Goal: Information Seeking & Learning: Learn about a topic

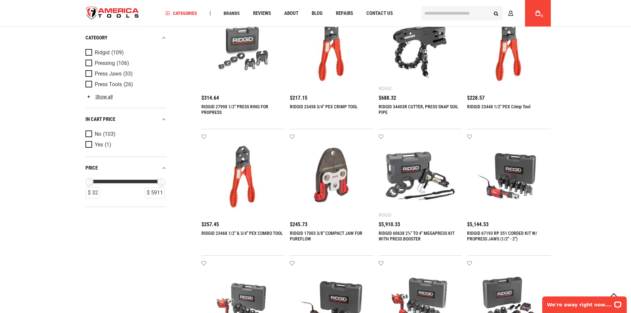
scroll to position [199, 0]
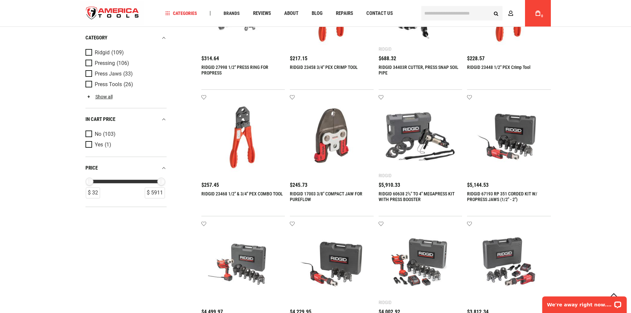
click at [488, 199] on link "RIDGID 67193 RP 351 CORDED KIT W/ PROPRESS JAWS (1/2" - 2")" at bounding box center [502, 196] width 70 height 11
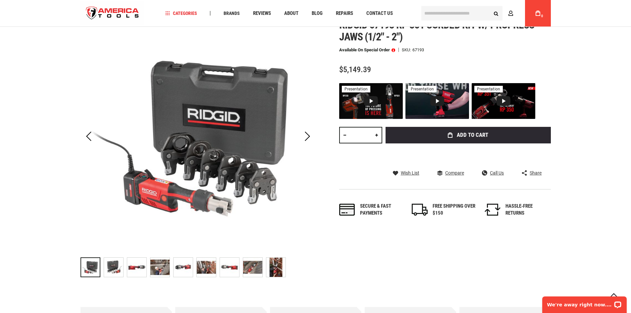
scroll to position [132, 0]
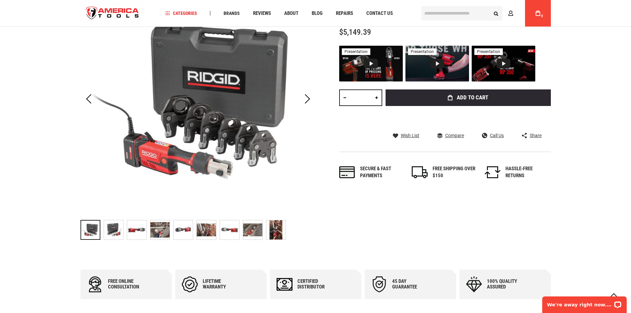
click at [113, 227] on img at bounding box center [113, 229] width 19 height 19
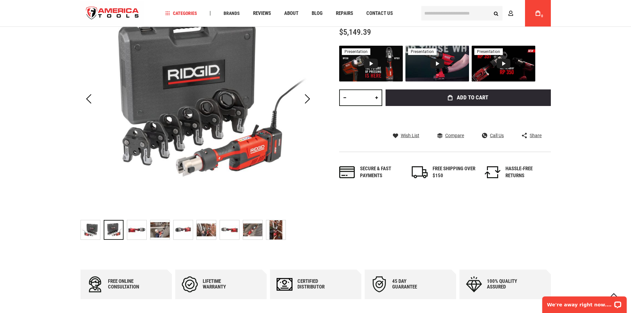
click at [132, 230] on img at bounding box center [136, 229] width 19 height 19
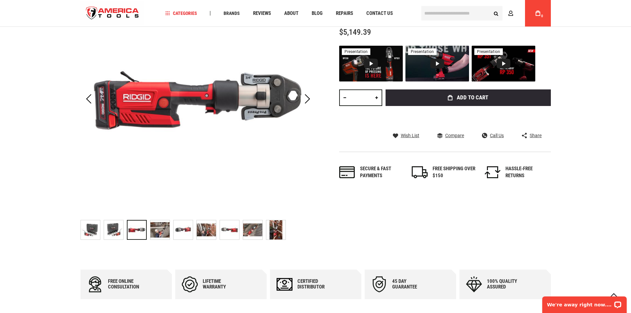
click at [157, 230] on img at bounding box center [159, 229] width 19 height 19
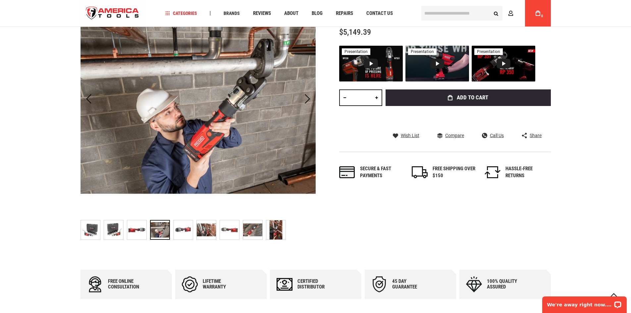
click at [182, 227] on img at bounding box center [183, 229] width 19 height 19
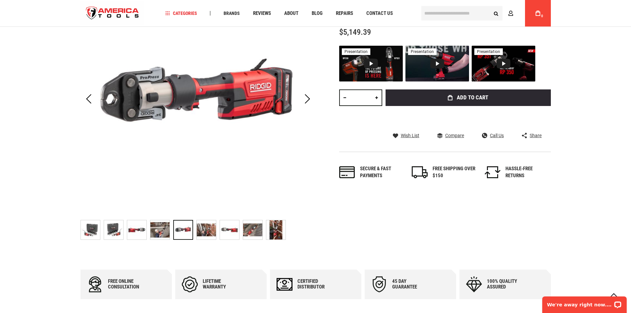
click at [208, 229] on img at bounding box center [206, 229] width 19 height 19
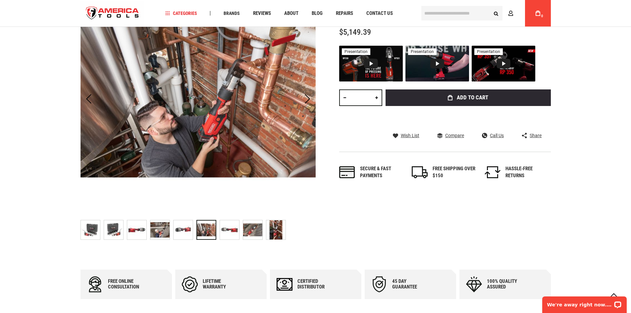
click at [232, 230] on img at bounding box center [229, 229] width 19 height 19
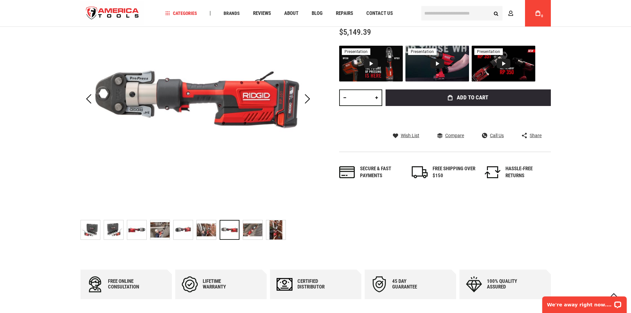
click at [258, 231] on img at bounding box center [252, 229] width 19 height 19
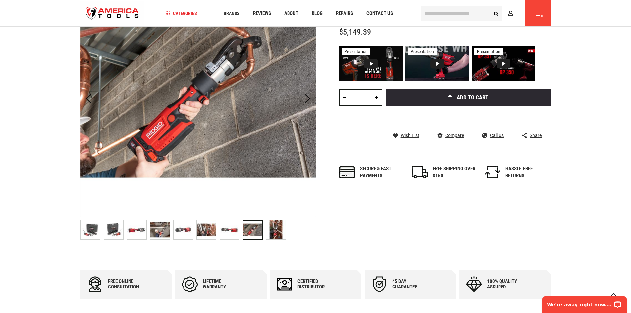
click at [275, 232] on img at bounding box center [275, 229] width 19 height 19
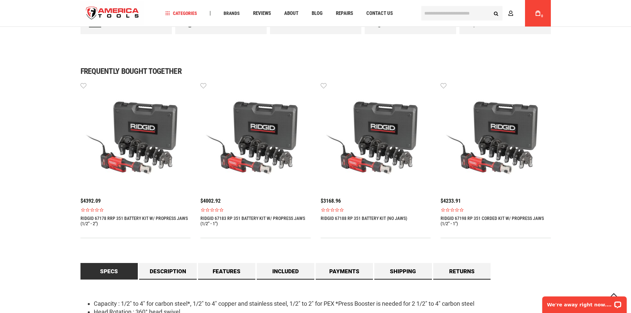
scroll to position [530, 0]
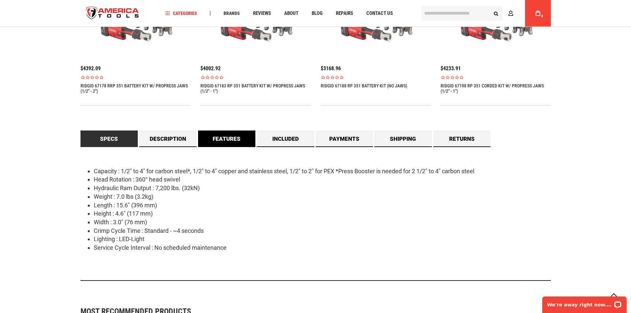
click at [221, 145] on link "Features" at bounding box center [227, 138] width 58 height 17
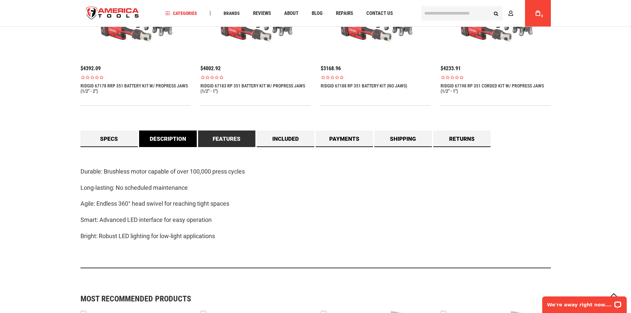
click at [154, 143] on link "Description" at bounding box center [168, 138] width 58 height 17
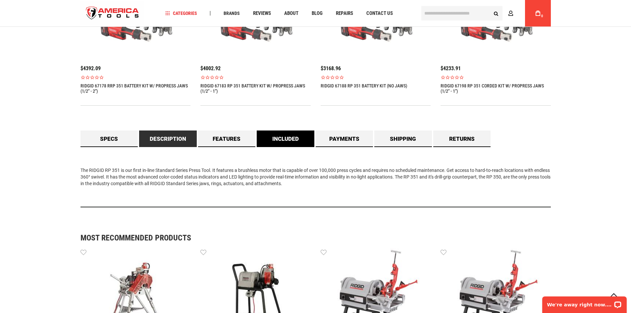
click at [286, 141] on link "Included" at bounding box center [286, 138] width 58 height 17
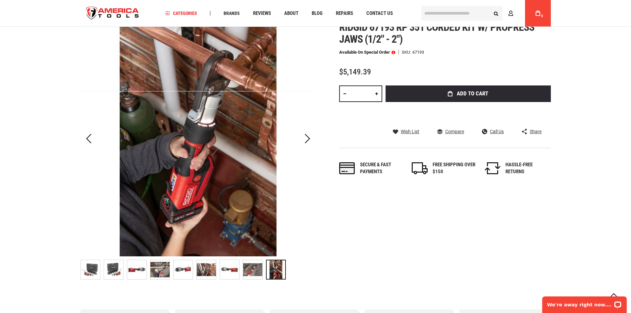
scroll to position [99, 0]
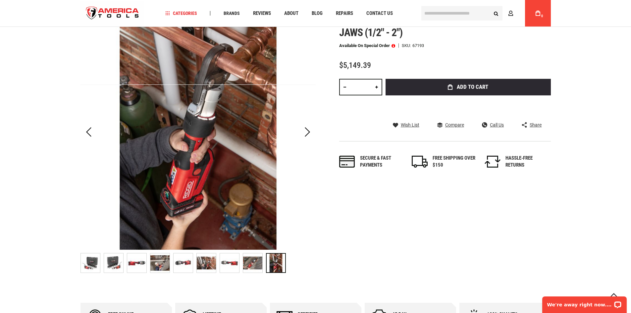
click at [92, 262] on img at bounding box center [90, 262] width 19 height 19
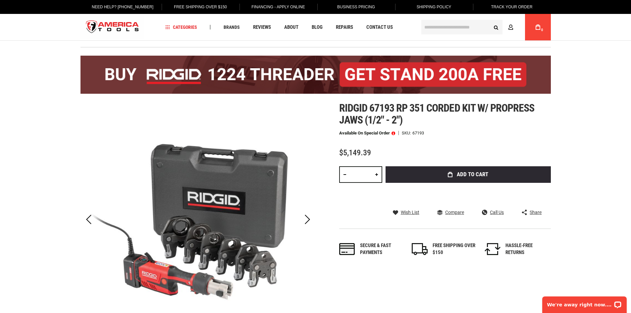
scroll to position [0, 0]
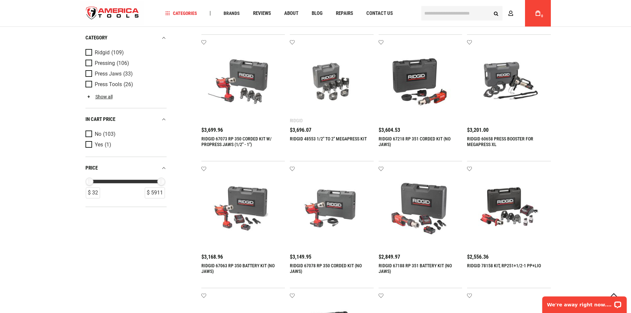
scroll to position [530, 0]
